Goal: Book appointment/travel/reservation

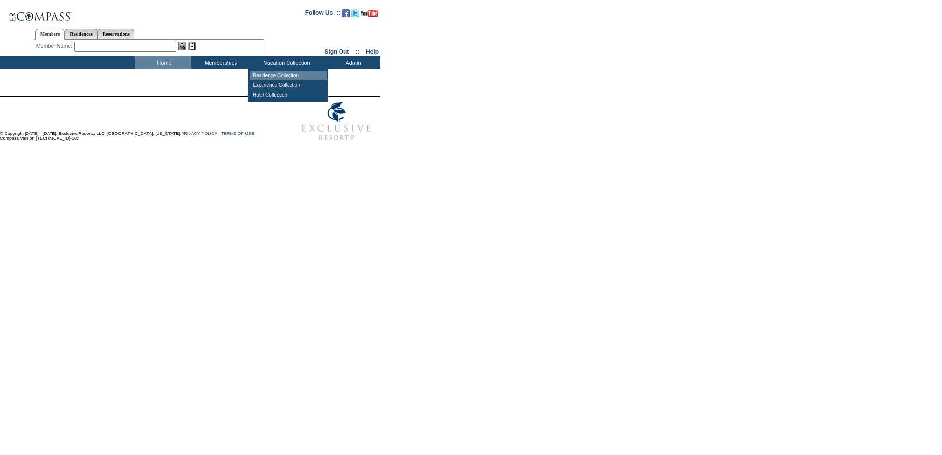
click at [280, 75] on td "Residence Collection" at bounding box center [288, 76] width 77 height 10
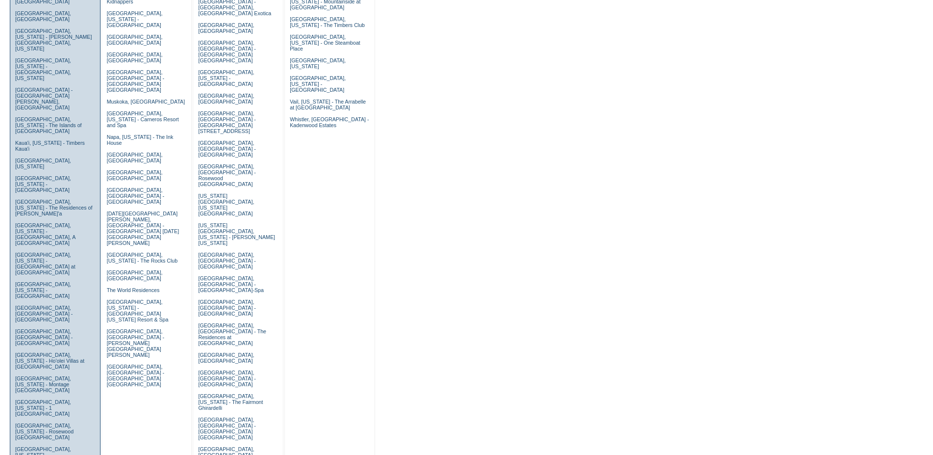
scroll to position [550, 0]
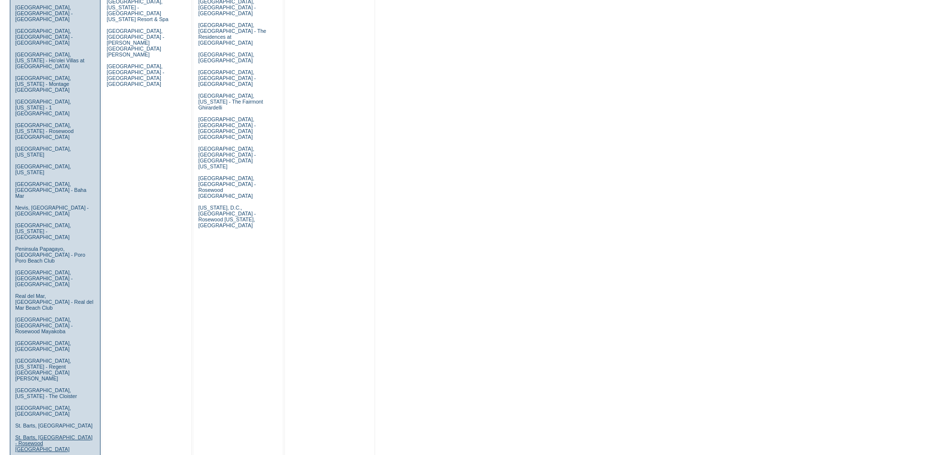
click at [39, 434] on link "St. Barts, West Indies - Rosewood Le Guanahani" at bounding box center [53, 443] width 77 height 18
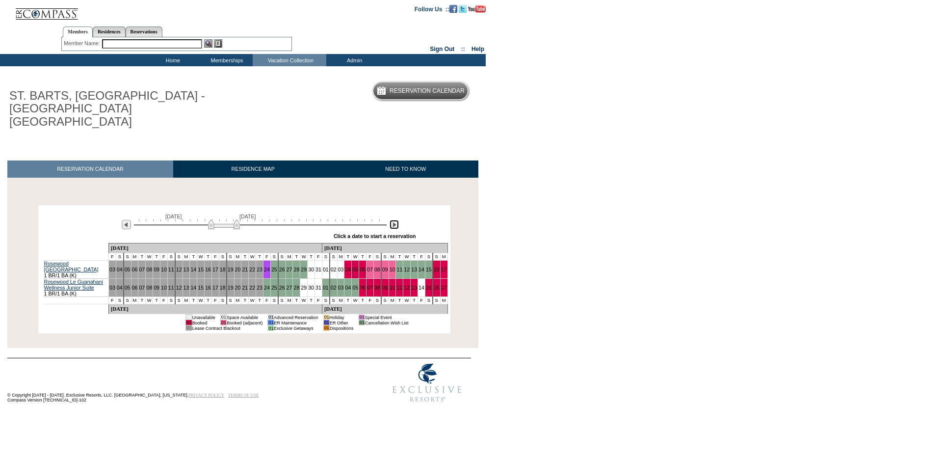
click at [392, 220] on img at bounding box center [393, 224] width 9 height 9
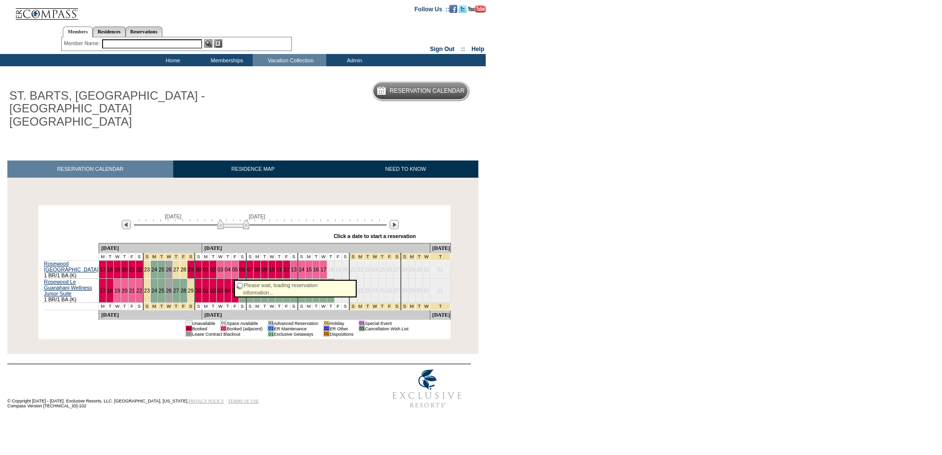
click at [239, 287] on link "06" at bounding box center [242, 290] width 6 height 6
